Goal: Communication & Community: Answer question/provide support

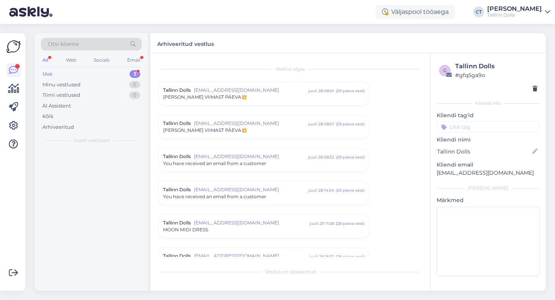
scroll to position [3494, 0]
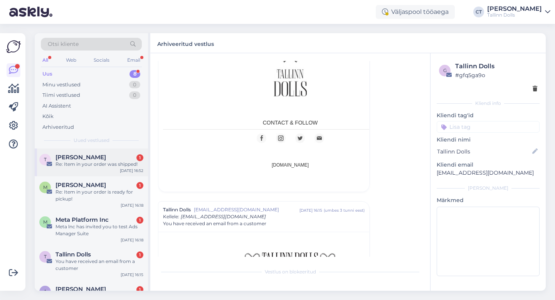
click at [90, 164] on div "Re: Item in your order was shipped!" at bounding box center [99, 164] width 88 height 7
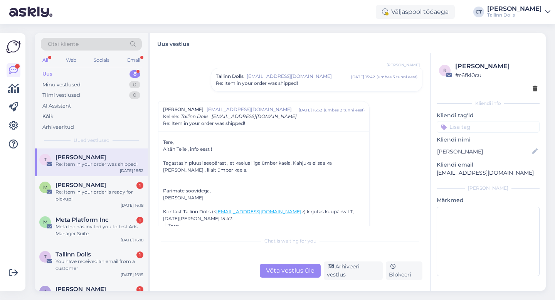
scroll to position [578, 0]
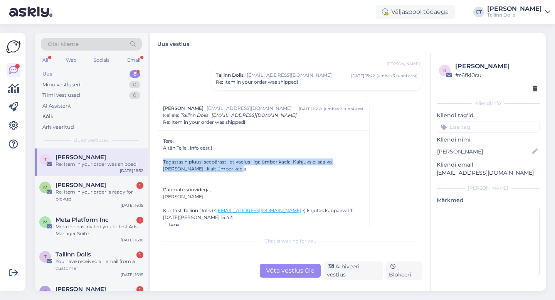
drag, startPoint x: 163, startPoint y: 160, endPoint x: 211, endPoint y: 170, distance: 48.4
click at [211, 170] on div "Tagastasin pluusi seepärast , et kaelus liiga ümber kaela. Kahjuks ei saa ka [P…" at bounding box center [264, 165] width 202 height 14
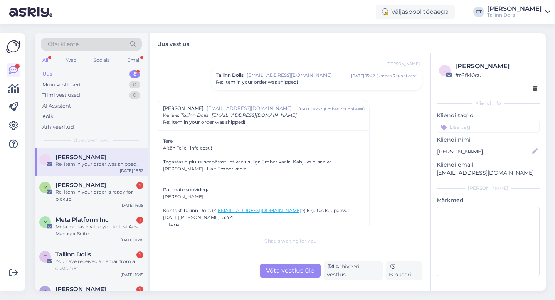
click at [219, 177] on div at bounding box center [264, 175] width 202 height 7
click at [296, 82] on span "Re: Item in your order was shipped!" at bounding box center [257, 82] width 82 height 7
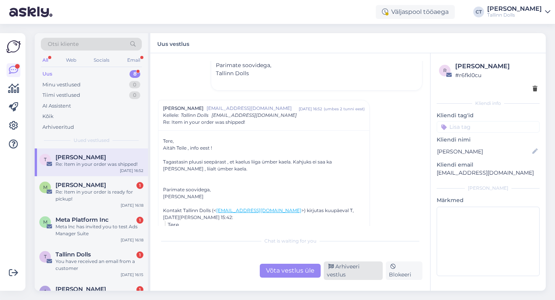
click at [364, 272] on div "Arhiveeri vestlus" at bounding box center [353, 270] width 59 height 18
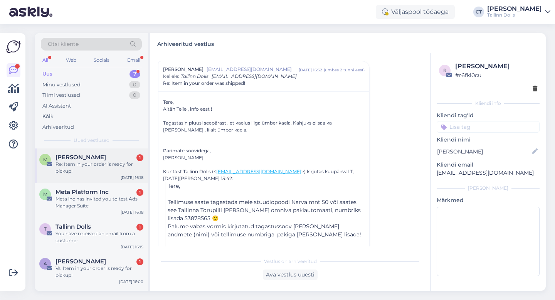
click at [98, 161] on div "Re: Item in your order is ready for pickup!" at bounding box center [99, 168] width 88 height 14
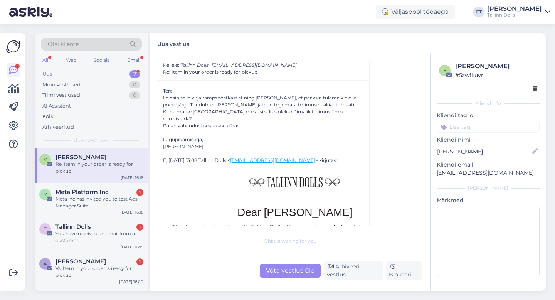
scroll to position [32, 0]
click at [84, 211] on div "M Meta Platform Inc 1 Meta lnc has invited you to test Ads Manager Suite [DATE]…" at bounding box center [91, 200] width 113 height 35
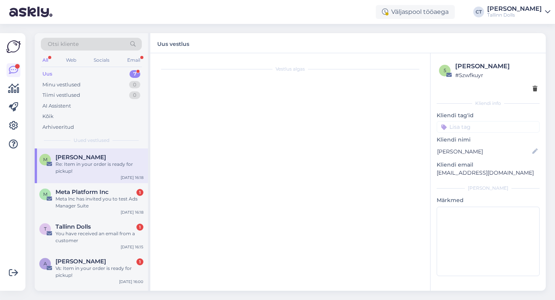
scroll to position [0, 0]
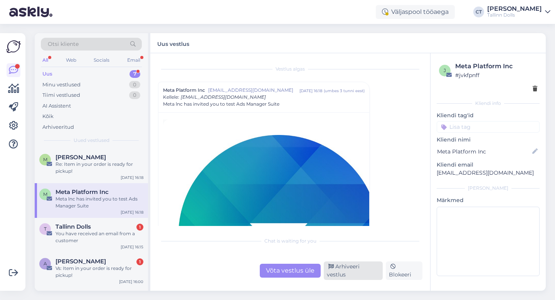
click at [357, 275] on div "Arhiveeri vestlus" at bounding box center [353, 270] width 59 height 18
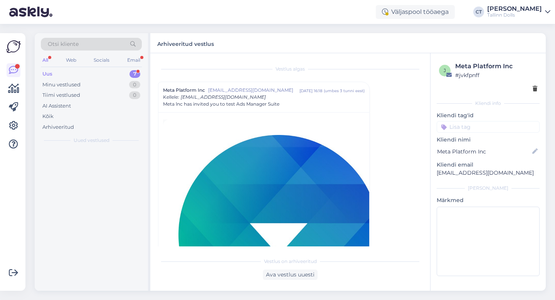
scroll to position [21, 0]
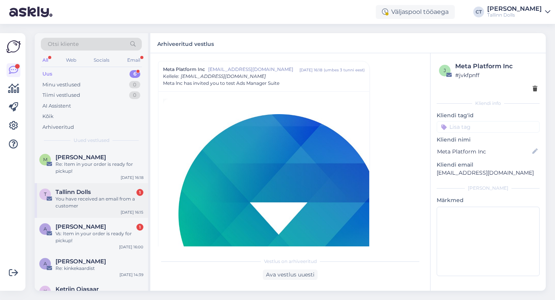
click at [98, 190] on div "Tallinn Dolls 1" at bounding box center [99, 191] width 88 height 7
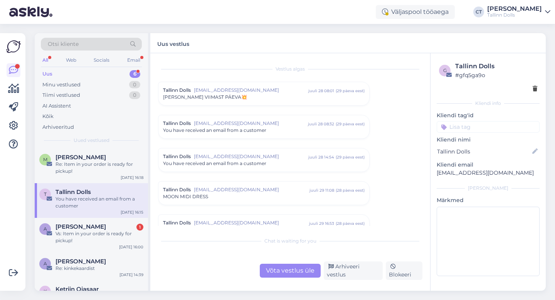
scroll to position [3362, 0]
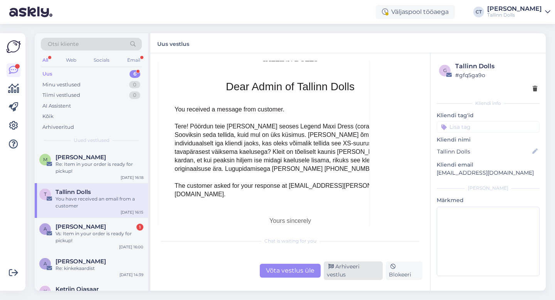
click at [341, 272] on div "Arhiveeri vestlus" at bounding box center [353, 270] width 59 height 18
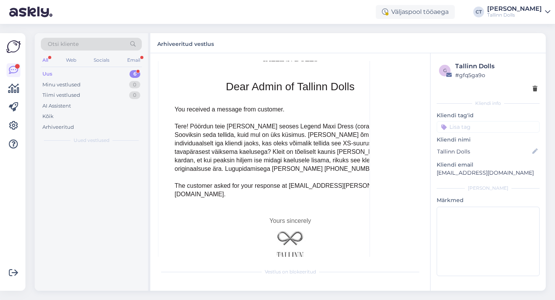
scroll to position [3302, 0]
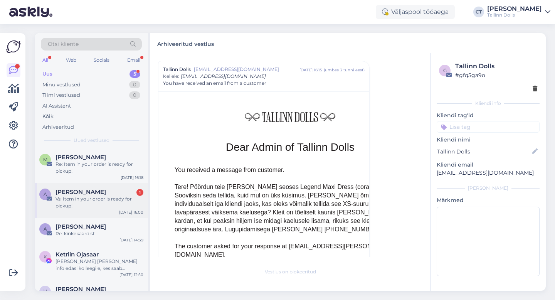
click at [106, 206] on div "Vs: Item in your order is ready for pickup!" at bounding box center [99, 202] width 88 height 14
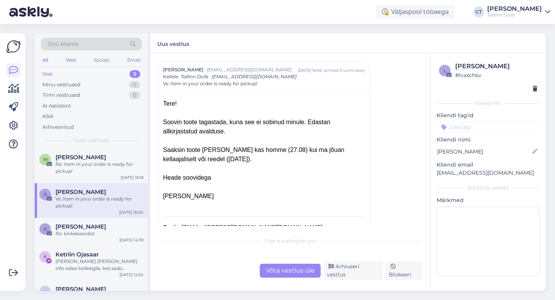
scroll to position [21, 0]
click at [288, 277] on div "Võta vestlus üle" at bounding box center [290, 271] width 61 height 14
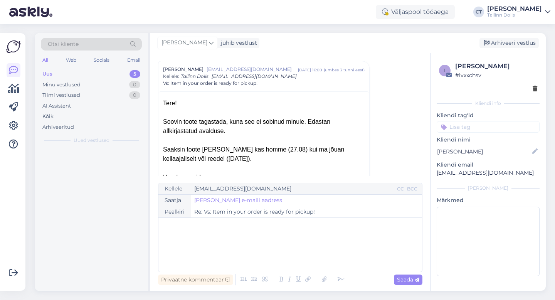
click at [295, 254] on div "﻿" at bounding box center [290, 245] width 256 height 46
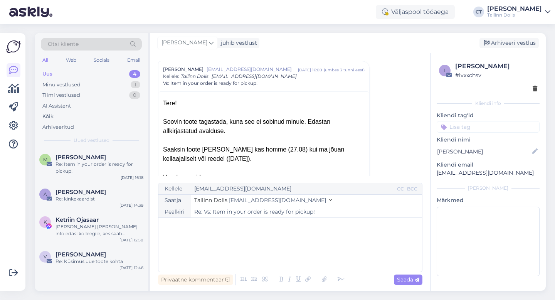
click at [252, 257] on div "﻿" at bounding box center [290, 245] width 256 height 46
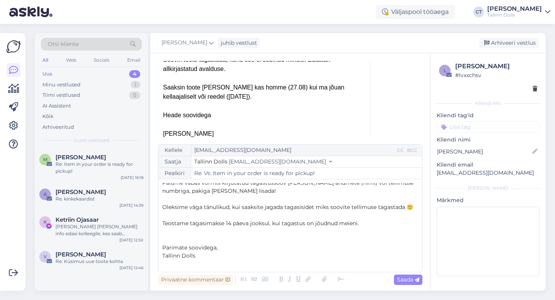
scroll to position [0, 0]
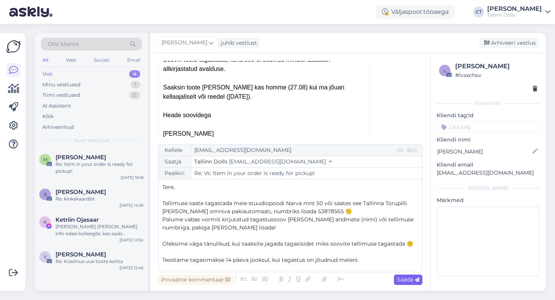
click at [414, 284] on div "Saada" at bounding box center [408, 279] width 29 height 10
type input "Re: Re: Vs: Item in your order is ready for pickup!"
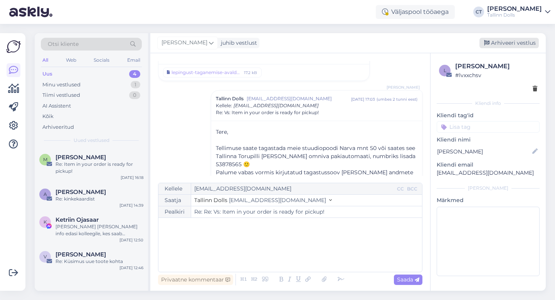
click at [523, 46] on div "Arhiveeri vestlus" at bounding box center [508, 43] width 59 height 10
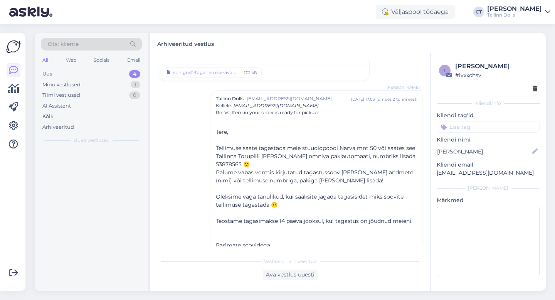
scroll to position [702, 0]
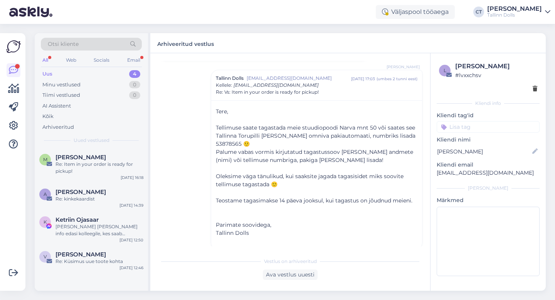
click at [62, 77] on div "Uus 4" at bounding box center [91, 74] width 101 height 11
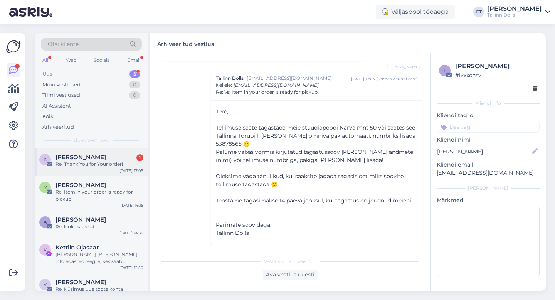
click at [91, 165] on div "Re: Thank You for Your order!" at bounding box center [99, 164] width 88 height 7
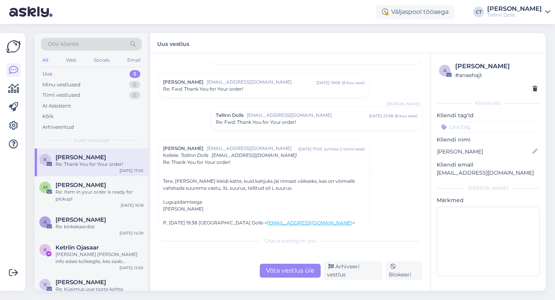
scroll to position [91, 0]
click at [291, 265] on div "Chat is waiting for you Võta vestlus üle Arhiveeri vestlus Blokeeri" at bounding box center [290, 256] width 264 height 47
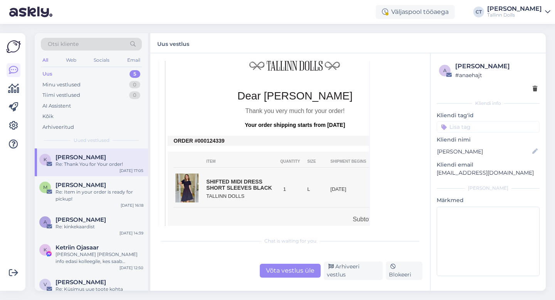
click at [292, 274] on div "Võta vestlus üle" at bounding box center [290, 271] width 61 height 14
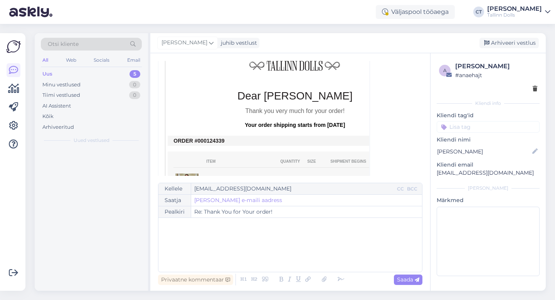
scroll to position [170, 0]
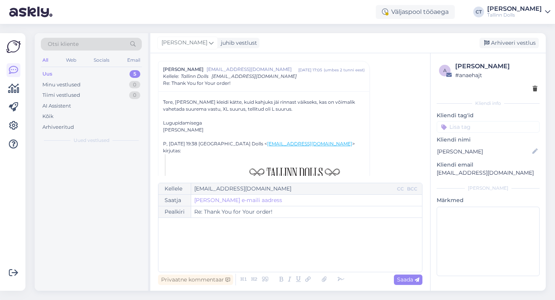
click at [290, 242] on div "﻿" at bounding box center [290, 245] width 256 height 46
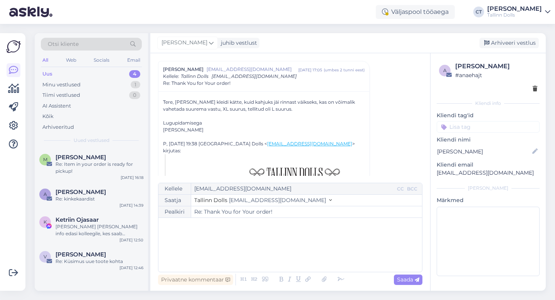
scroll to position [20, 0]
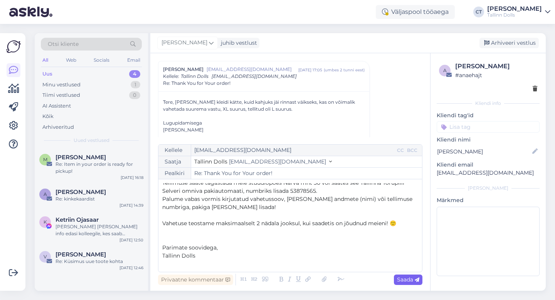
click at [403, 282] on span "Saada" at bounding box center [408, 279] width 22 height 7
type input "Re: Re: Thank You for Your order!"
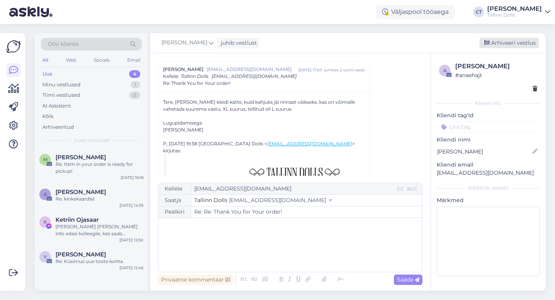
scroll to position [0, 0]
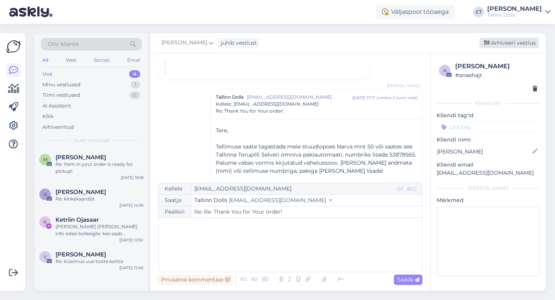
click at [514, 42] on div "Arhiveeri vestlus" at bounding box center [508, 43] width 59 height 10
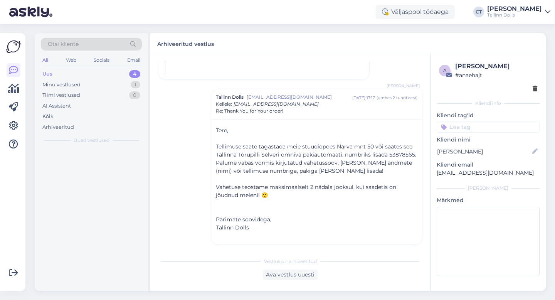
scroll to position [612, 0]
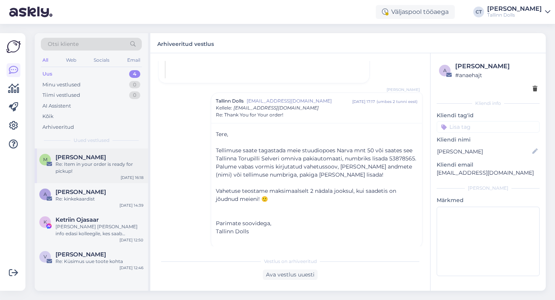
click at [105, 159] on span "[PERSON_NAME]" at bounding box center [80, 157] width 50 height 7
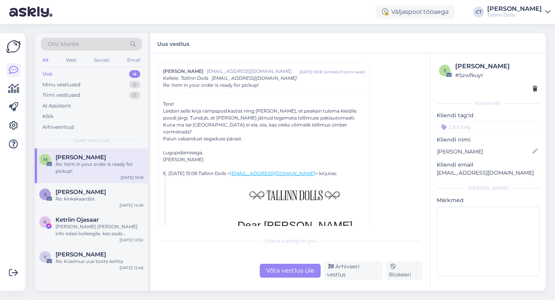
scroll to position [20, 0]
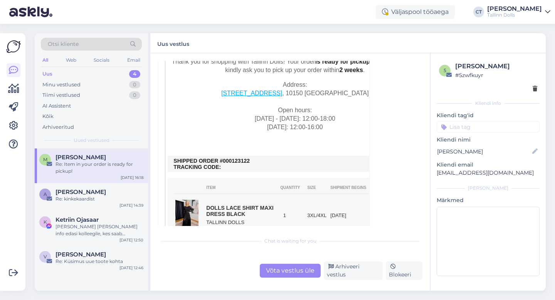
click at [292, 277] on div "Võta vestlus üle" at bounding box center [290, 271] width 61 height 14
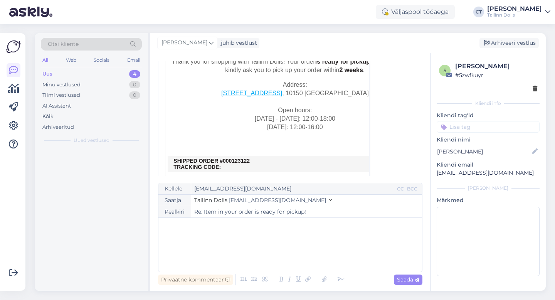
scroll to position [21, 0]
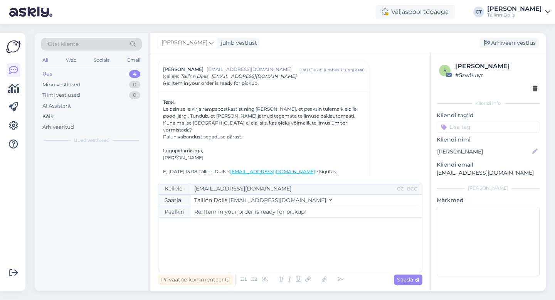
click at [297, 259] on div "﻿" at bounding box center [290, 245] width 256 height 46
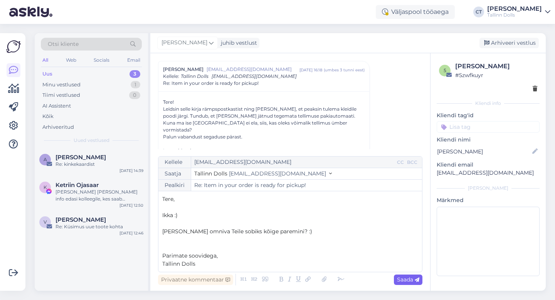
click at [412, 274] on div "Saada" at bounding box center [408, 279] width 29 height 10
type input "Re: Re: Item in your order is ready for pickup!"
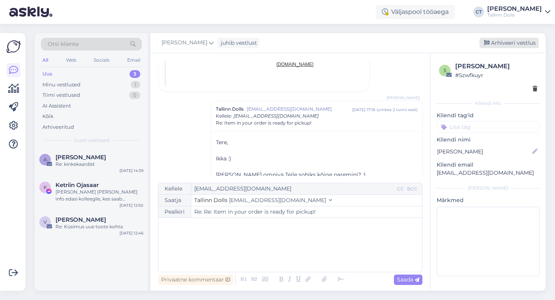
click at [520, 40] on div "Arhiveeri vestlus" at bounding box center [508, 43] width 59 height 10
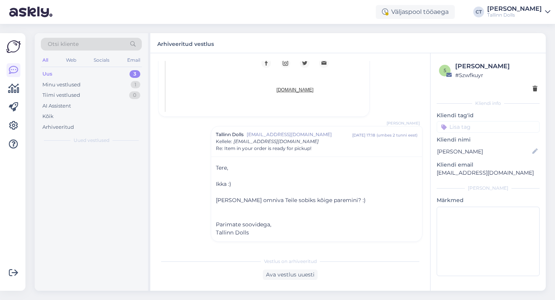
scroll to position [519, 0]
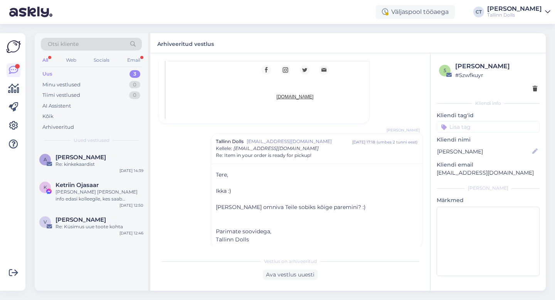
click at [66, 72] on div "Uus 3" at bounding box center [91, 74] width 101 height 11
